Goal: Task Accomplishment & Management: Manage account settings

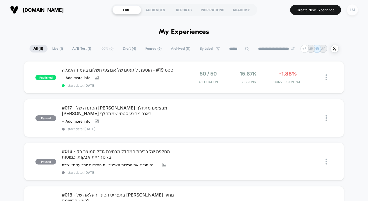
click at [352, 7] on div "LM" at bounding box center [352, 10] width 11 height 11
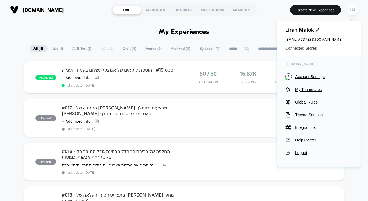
click at [311, 48] on span "Connected Stores" at bounding box center [319, 48] width 67 height 5
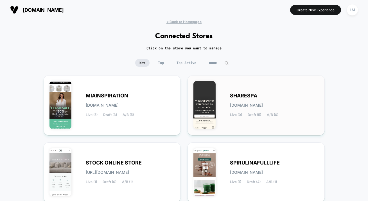
click at [228, 94] on div "SHARESPA [DOMAIN_NAME] Live (0) Draft (5) A/B (0)" at bounding box center [256, 105] width 125 height 48
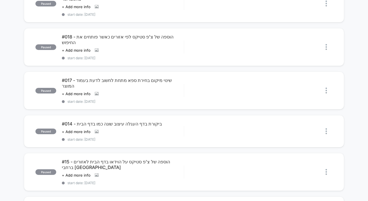
scroll to position [89, 0]
